Goal: Task Accomplishment & Management: Manage account settings

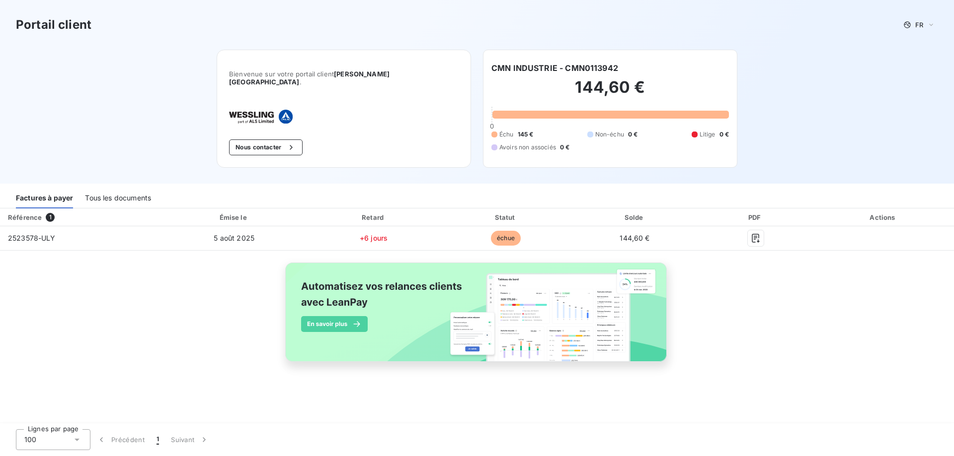
click at [121, 194] on div "Tous les documents" at bounding box center [118, 198] width 66 height 21
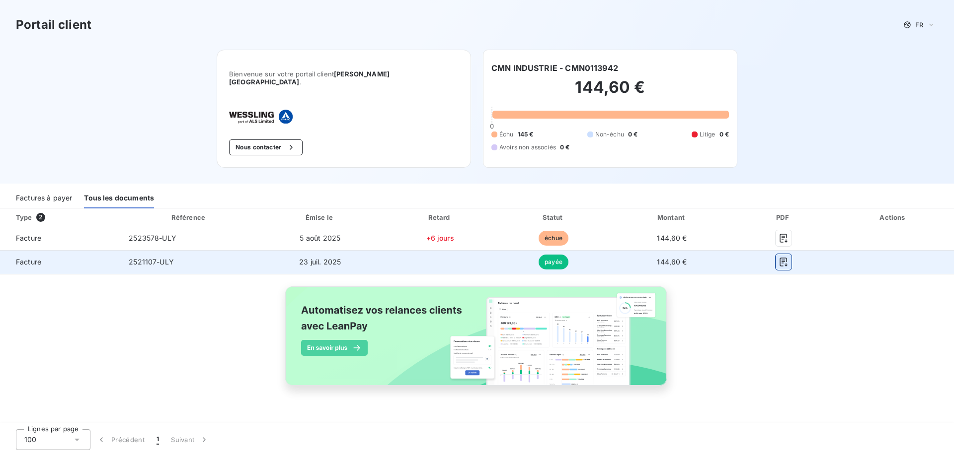
click at [782, 257] on icon "button" at bounding box center [783, 262] width 10 height 10
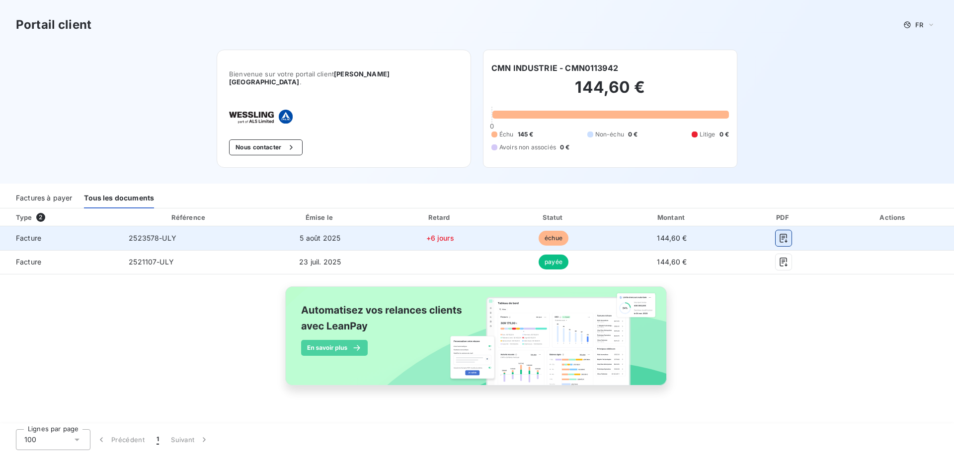
click at [786, 234] on icon "button" at bounding box center [782, 238] width 7 height 9
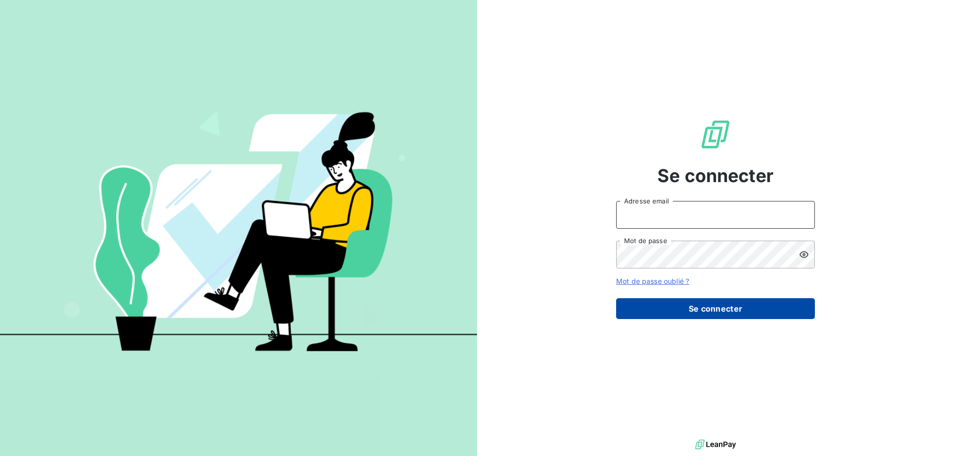
type input "[EMAIL_ADDRESS][PERSON_NAME][DOMAIN_NAME]"
click at [678, 312] on button "Se connecter" at bounding box center [715, 308] width 199 height 21
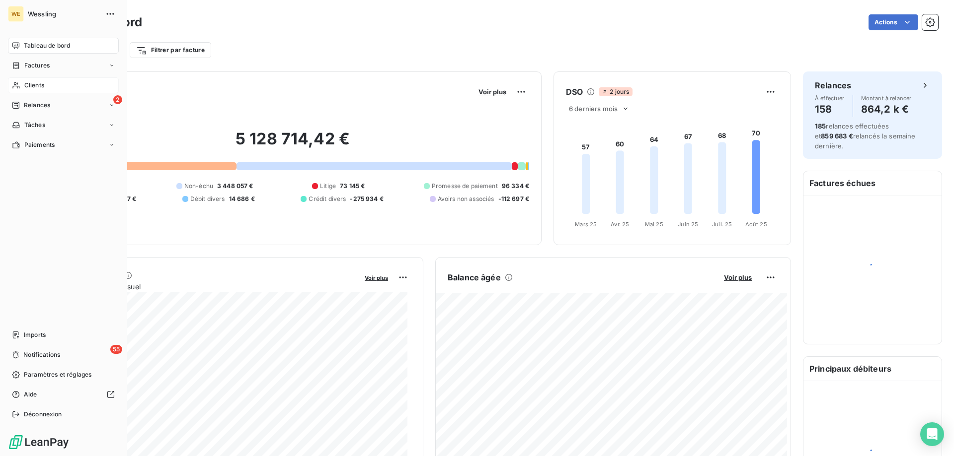
click at [39, 80] on div "Clients" at bounding box center [63, 85] width 111 height 16
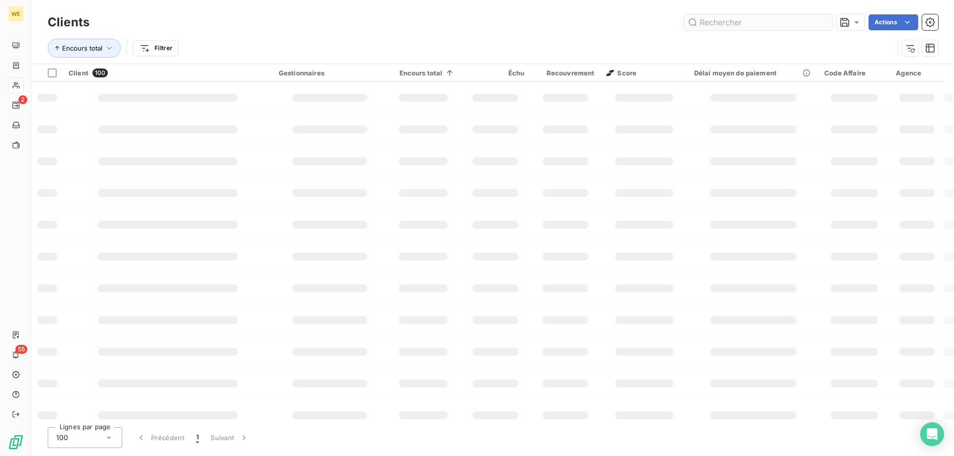
click at [711, 23] on input "text" at bounding box center [757, 22] width 149 height 16
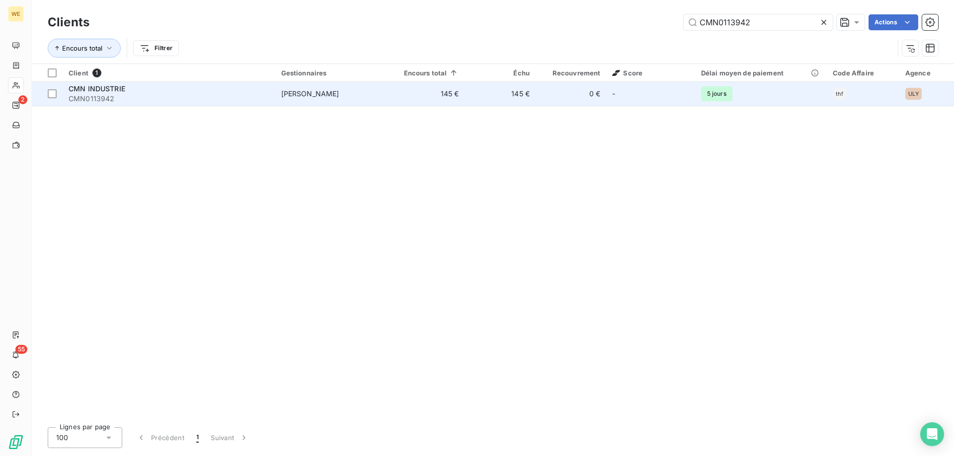
type input "CMN0113942"
click at [115, 95] on span "CMN0113942" at bounding box center [169, 99] width 201 height 10
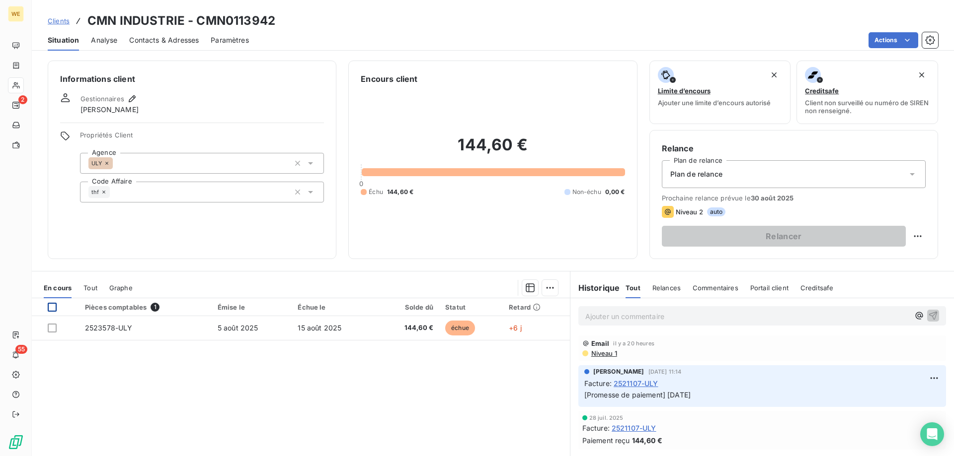
click at [50, 308] on div at bounding box center [52, 307] width 9 height 9
click at [546, 285] on html "WE 2 55 Clients CMN INDUSTRIE - CMN0113942 Situation Analyse Contacts & Adresse…" at bounding box center [477, 228] width 954 height 456
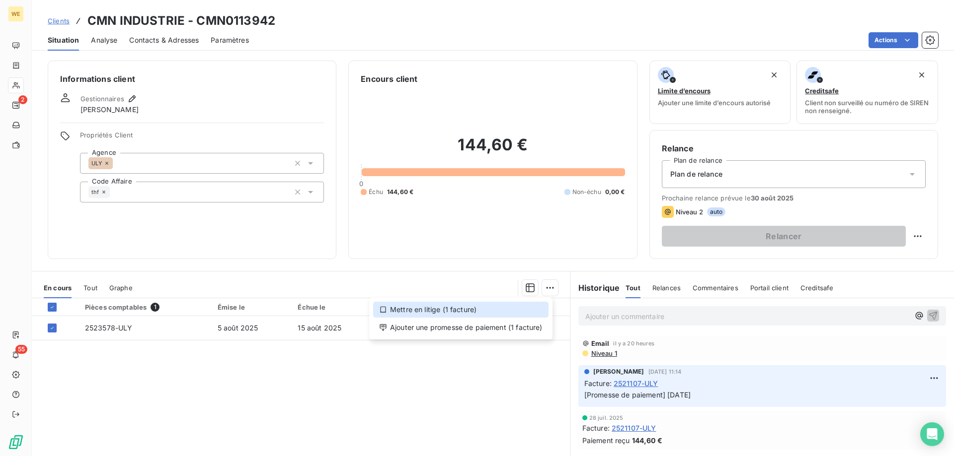
click at [448, 308] on div "Mettre en litige (1 facture)" at bounding box center [460, 310] width 175 height 16
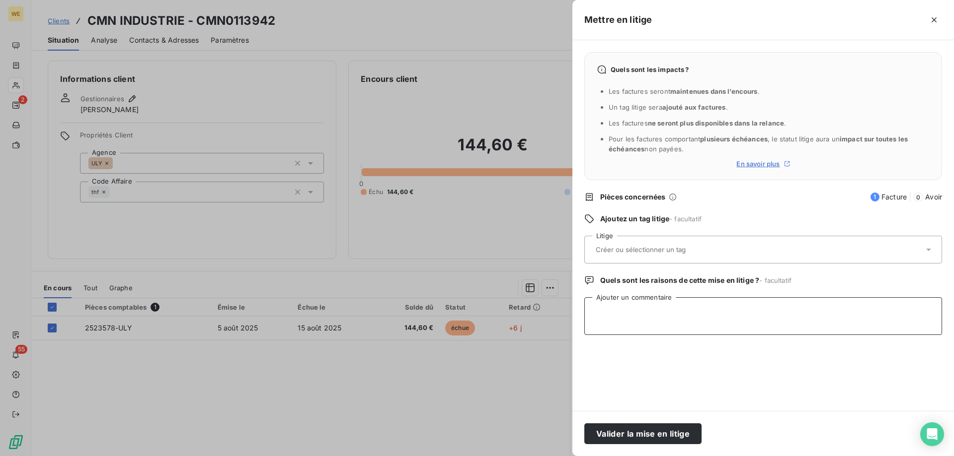
click at [680, 333] on textarea "Ajouter un commentaire" at bounding box center [763, 316] width 358 height 38
click at [634, 247] on input "text" at bounding box center [666, 249] width 145 height 9
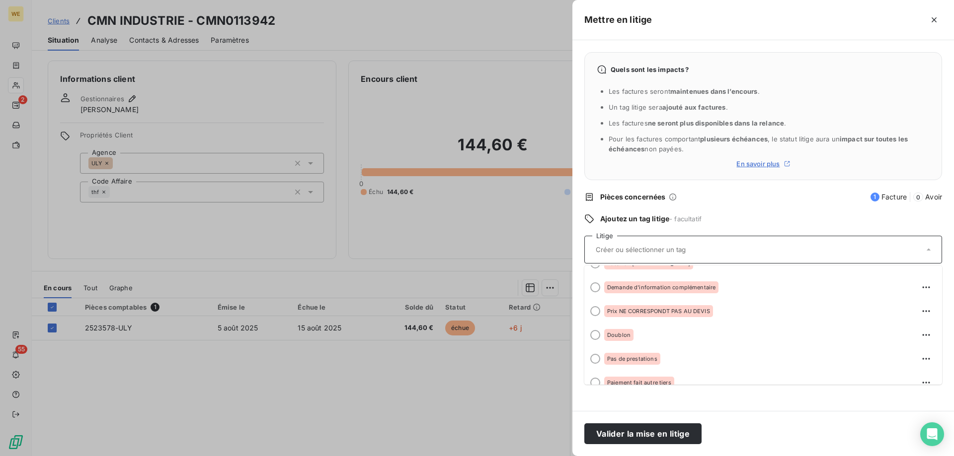
scroll to position [497, 0]
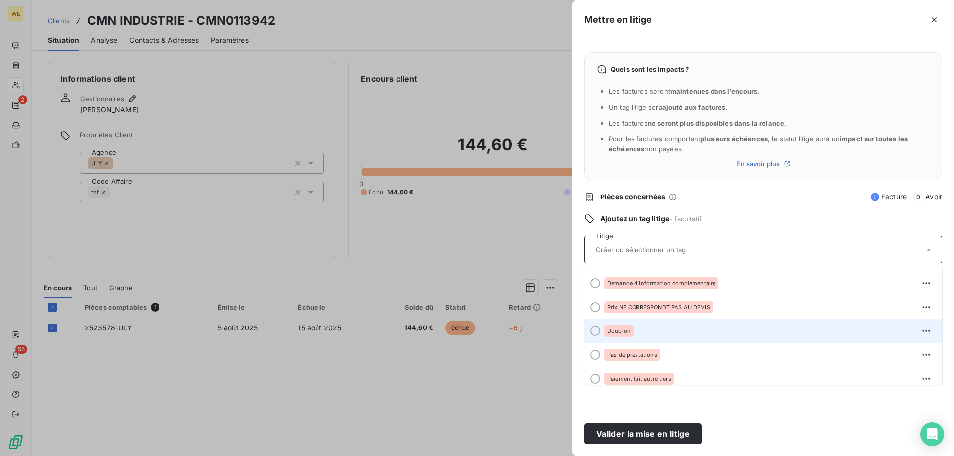
click at [616, 329] on span "Doublon" at bounding box center [618, 331] width 23 height 6
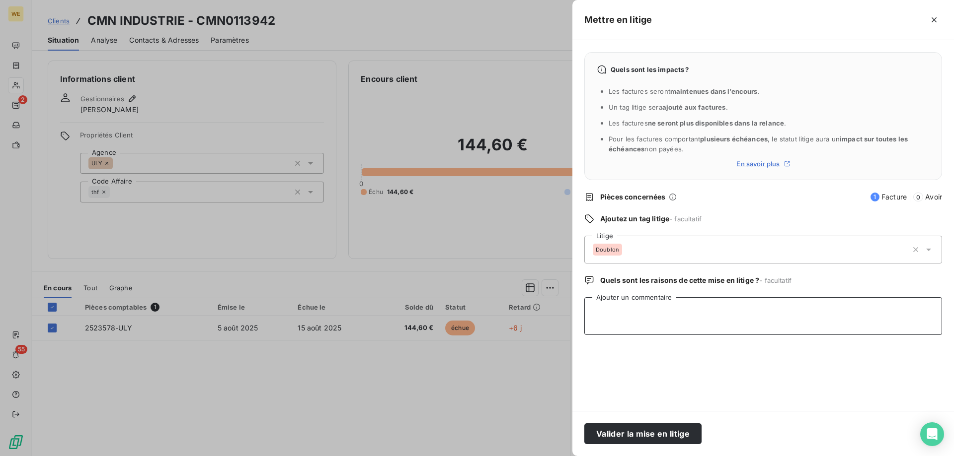
click at [614, 331] on textarea "Ajouter un commentaire" at bounding box center [763, 316] width 358 height 38
click at [644, 320] on textarea "Ajouter un commentaire" at bounding box center [763, 316] width 358 height 38
paste textarea "RE: Wessling France Relance 1 Externes Boîte de réception Factures <Factures@cm…"
click at [592, 333] on textarea "RE: Wessling France Relance 1 Externes Boîte de réception Factures <Factures@cm…" at bounding box center [763, 316] width 358 height 38
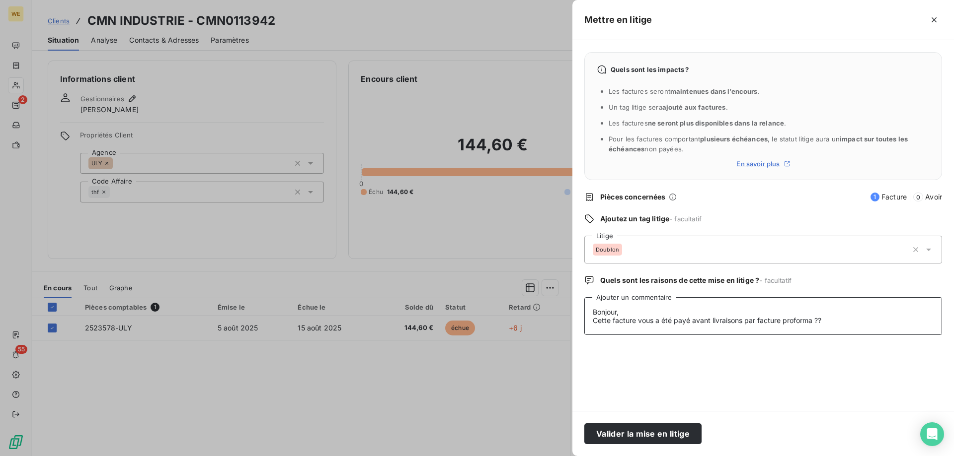
scroll to position [154, 0]
click at [593, 315] on textarea "RE: Wessling France Relance 1 Externes Boîte de réception Factures <Factures@cm…" at bounding box center [763, 316] width 358 height 38
type textarea "RE: Wessling France Relance 1 Externes Boîte de réception Factures <Factures@cm…"
click at [612, 436] on button "Valider la mise en litige" at bounding box center [642, 434] width 117 height 21
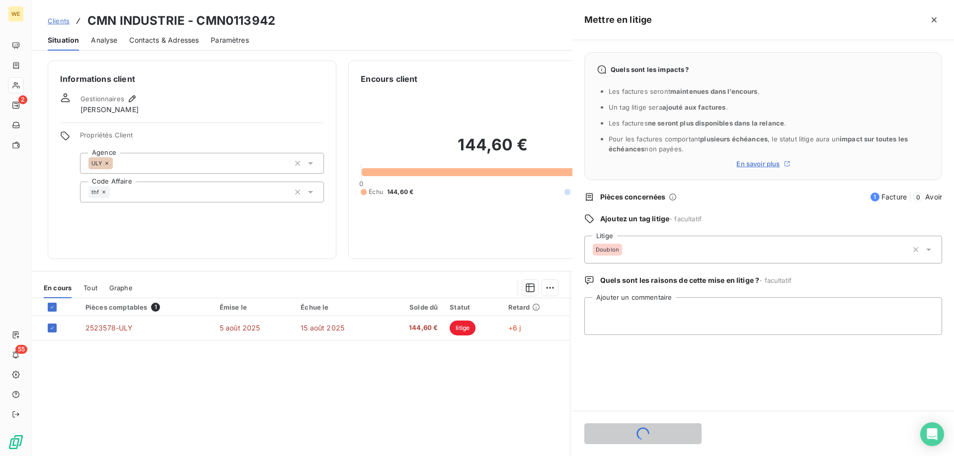
scroll to position [0, 0]
